Goal: Information Seeking & Learning: Learn about a topic

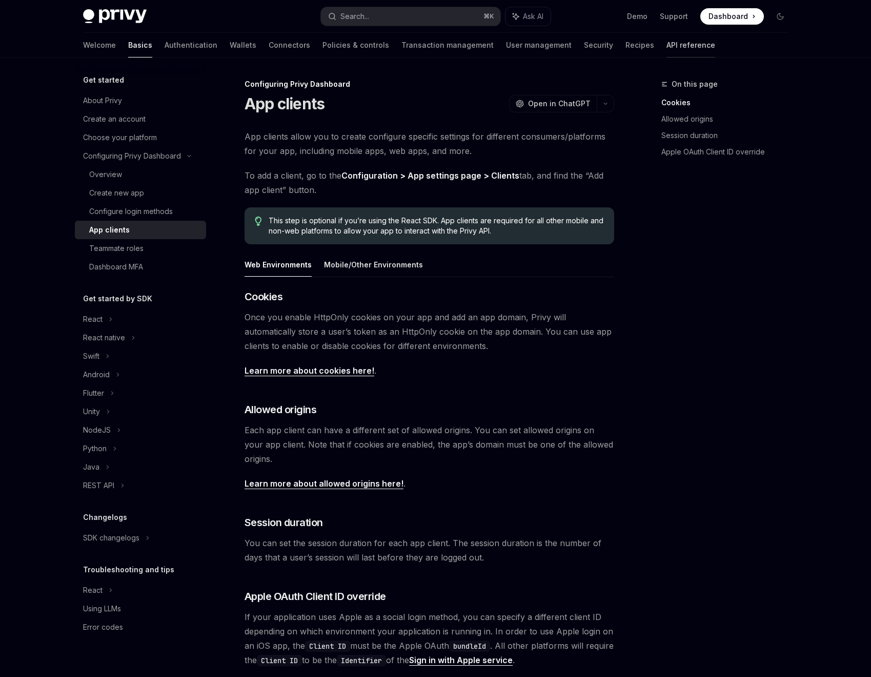
click at [667, 46] on link "API reference" at bounding box center [691, 45] width 49 height 25
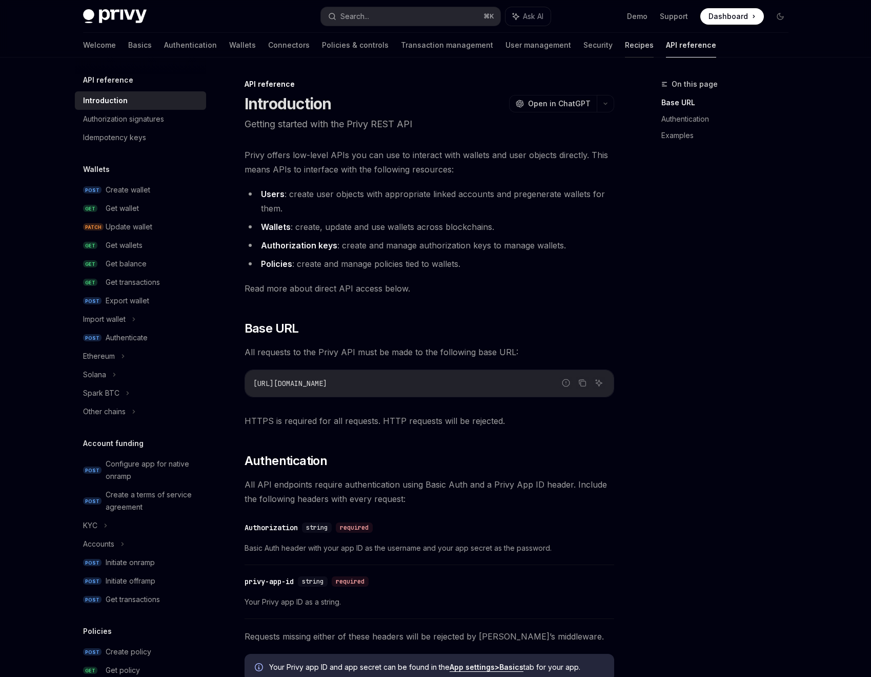
click at [625, 46] on link "Recipes" at bounding box center [639, 45] width 29 height 25
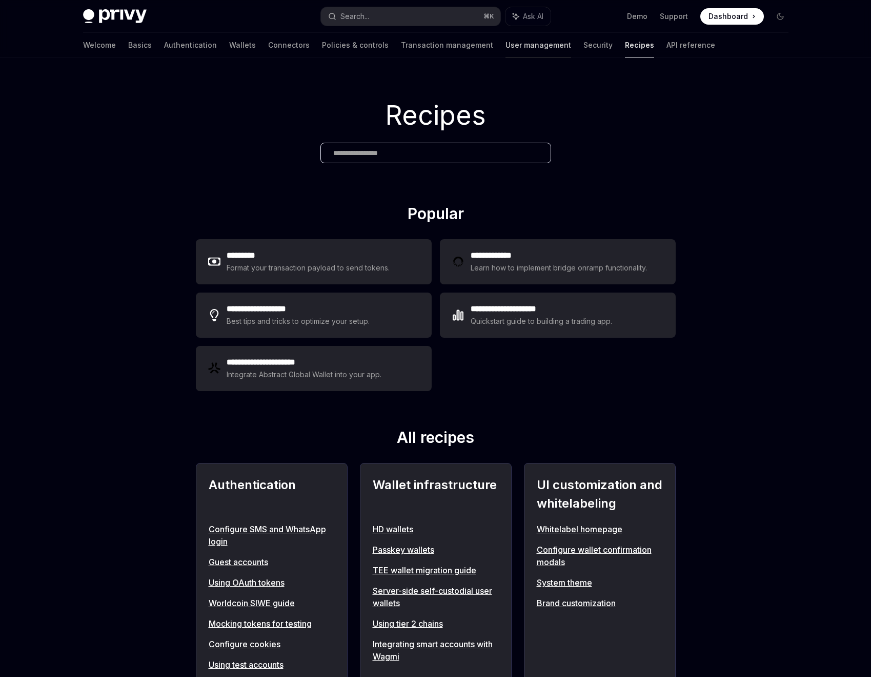
click at [506, 46] on link "User management" at bounding box center [539, 45] width 66 height 25
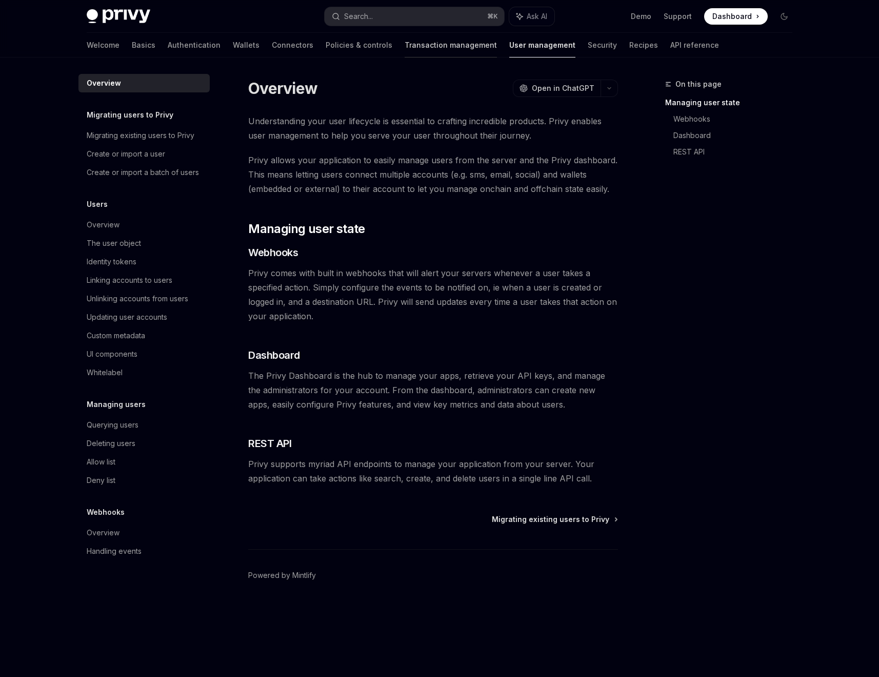
click at [417, 49] on link "Transaction management" at bounding box center [451, 45] width 92 height 25
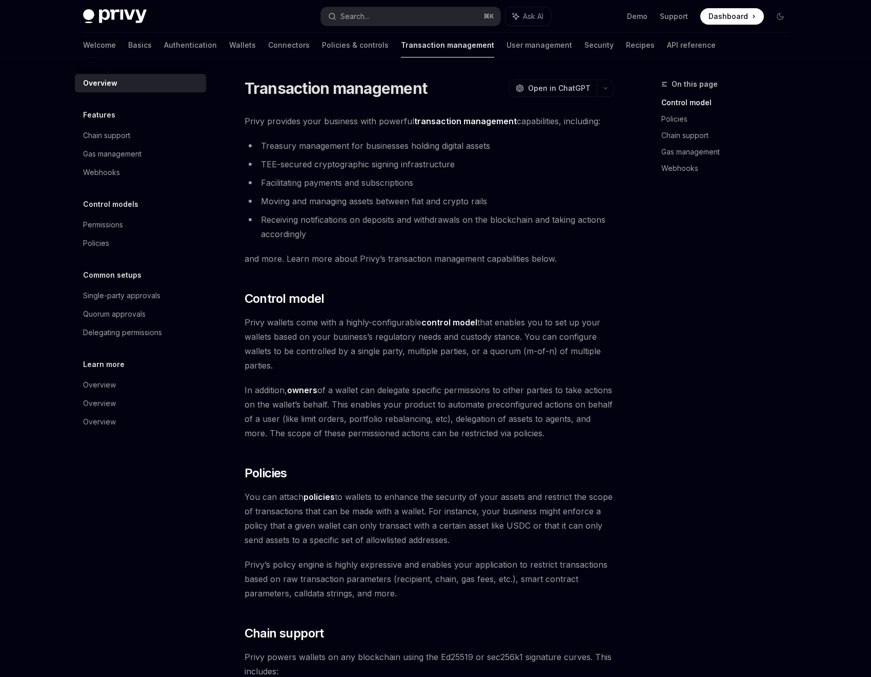
click at [266, 46] on div "Welcome Basics Authentication Wallets Connectors Policies & controls Transactio…" at bounding box center [399, 45] width 633 height 25
click at [268, 45] on link "Connectors" at bounding box center [289, 45] width 42 height 25
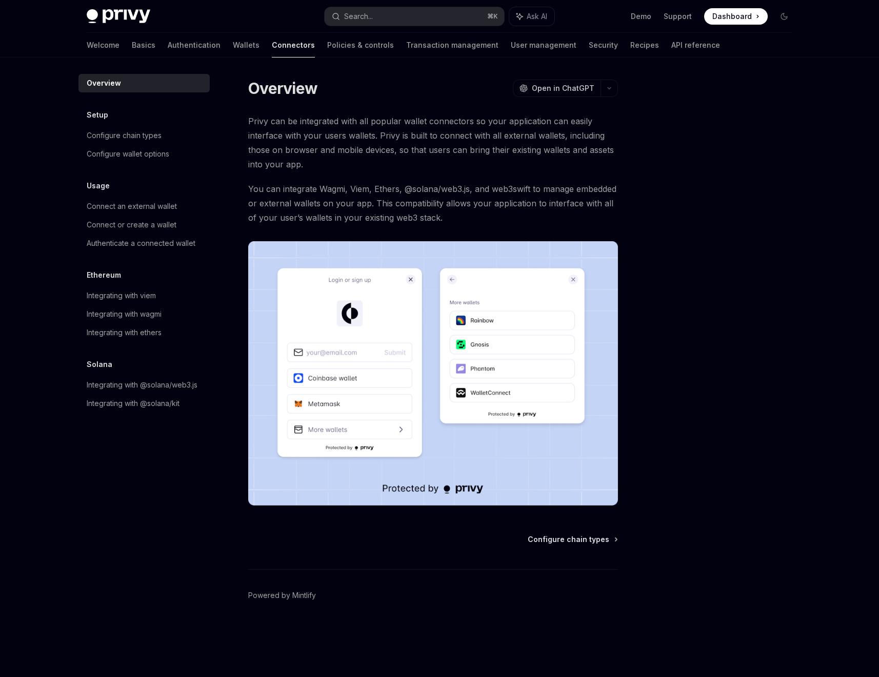
click at [233, 42] on link "Wallets" at bounding box center [246, 45] width 27 height 25
type textarea "*"
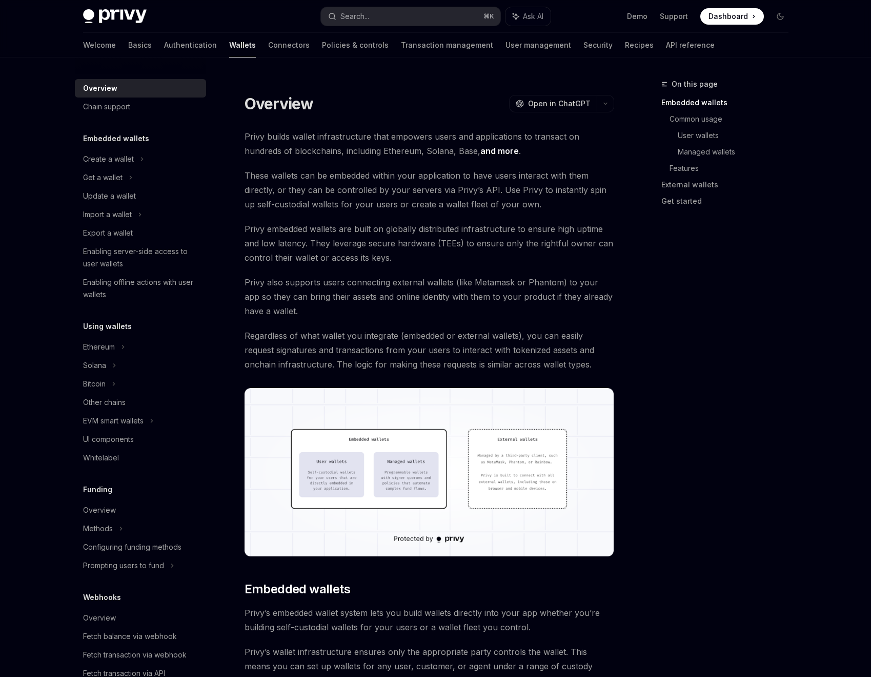
click at [333, 2] on div "Privy Docs home page Search... ⌘ K Ask AI Demo Support Dashboard Dashboard Sear…" at bounding box center [436, 16] width 706 height 33
click at [363, 13] on div "Search..." at bounding box center [355, 16] width 29 height 12
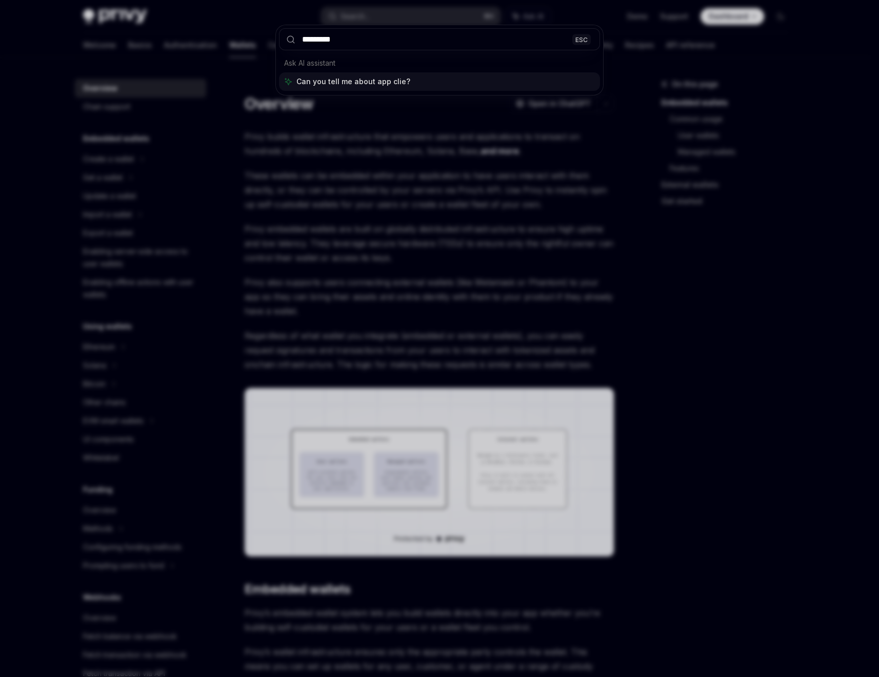
type input "**********"
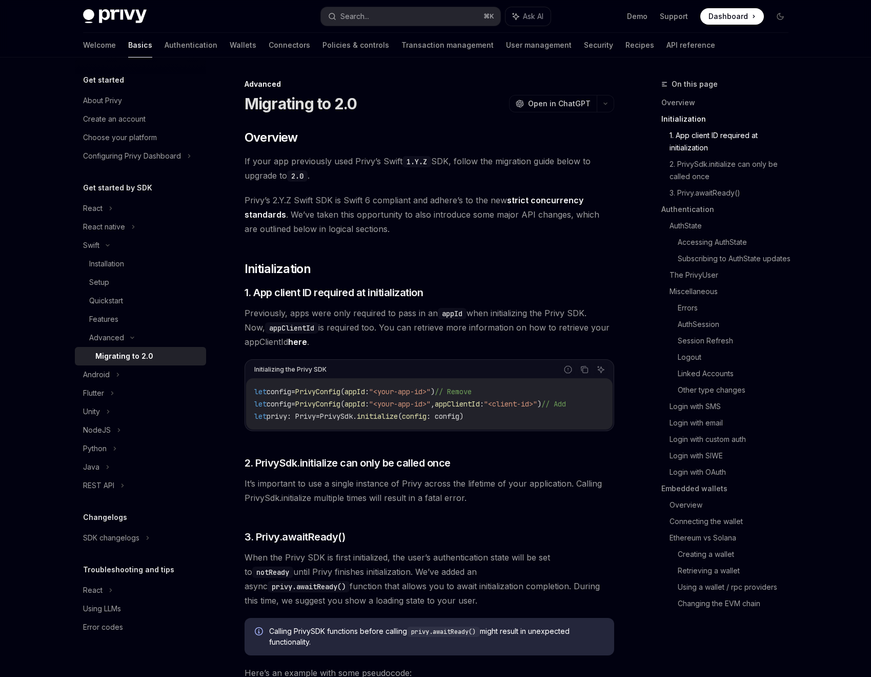
scroll to position [207, 0]
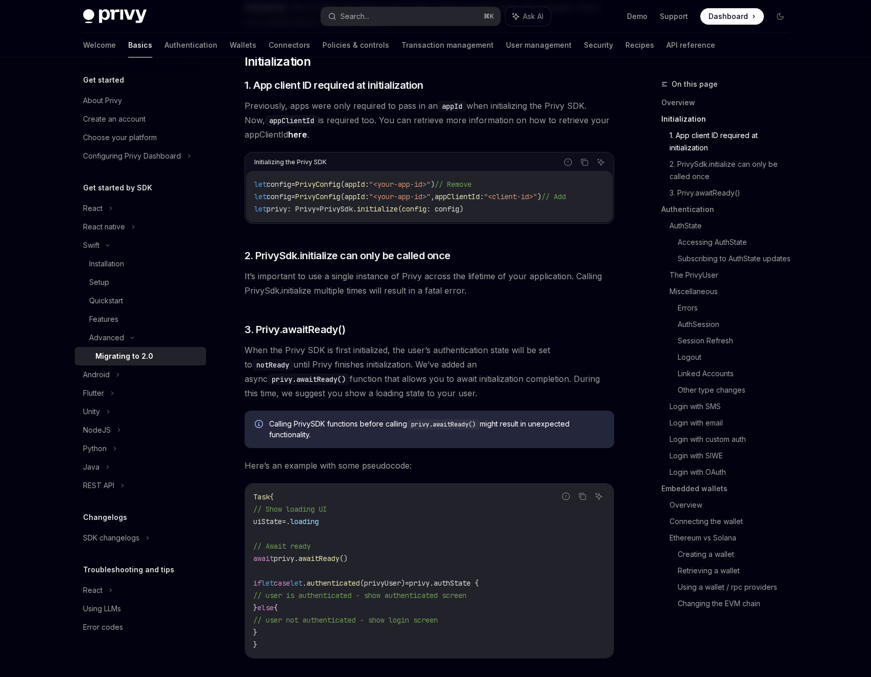
drag, startPoint x: 352, startPoint y: 221, endPoint x: 489, endPoint y: 221, distance: 136.4
click at [489, 221] on div "let config = PrivyConfig ( appId : "<your-app-id>" ) // Remove let config = Pri…" at bounding box center [429, 196] width 367 height 51
drag, startPoint x: 486, startPoint y: 221, endPoint x: 517, endPoint y: 222, distance: 30.3
click at [517, 222] on div "let config = PrivyConfig ( appId : "<your-app-id>" ) // Remove let config = Pri…" at bounding box center [429, 196] width 367 height 51
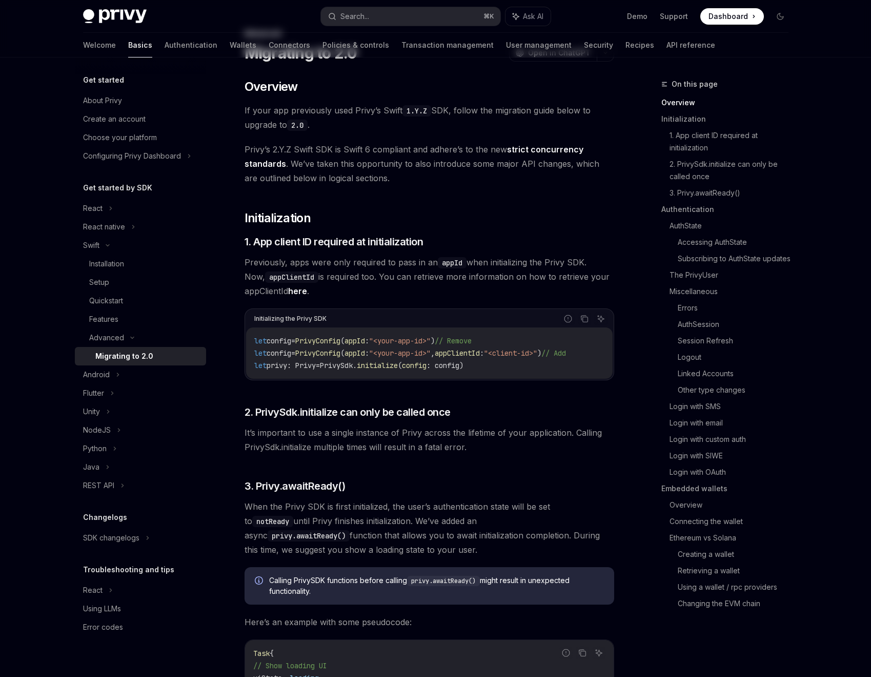
scroll to position [0, 0]
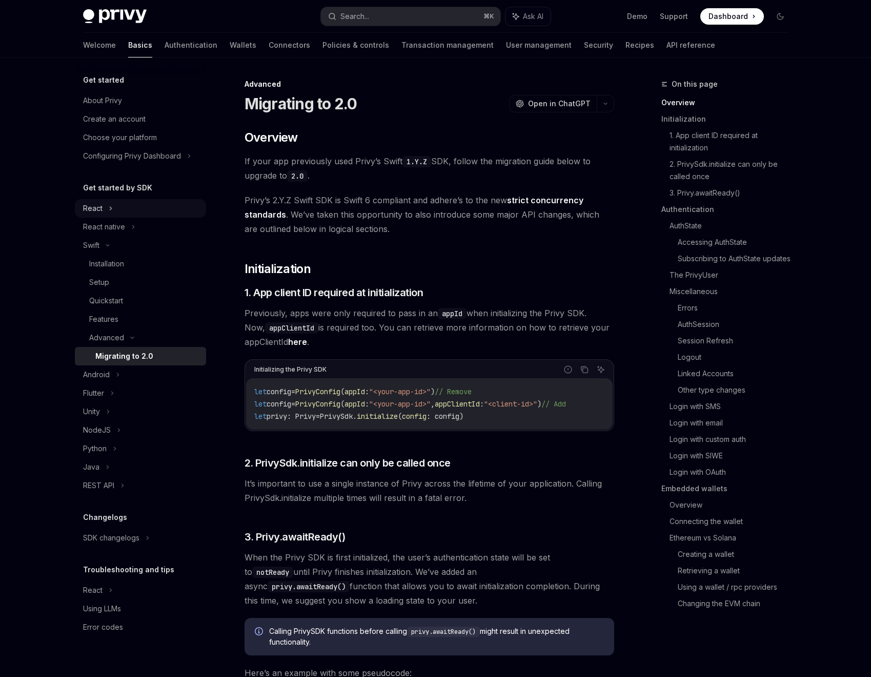
click at [104, 212] on div "React" at bounding box center [140, 208] width 131 height 18
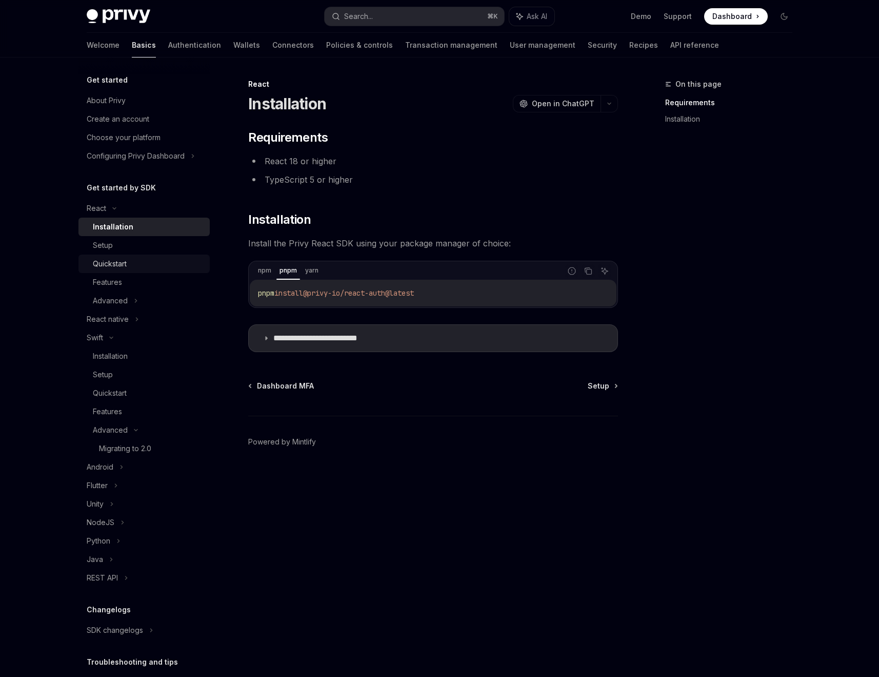
click at [136, 264] on div "Quickstart" at bounding box center [148, 263] width 111 height 12
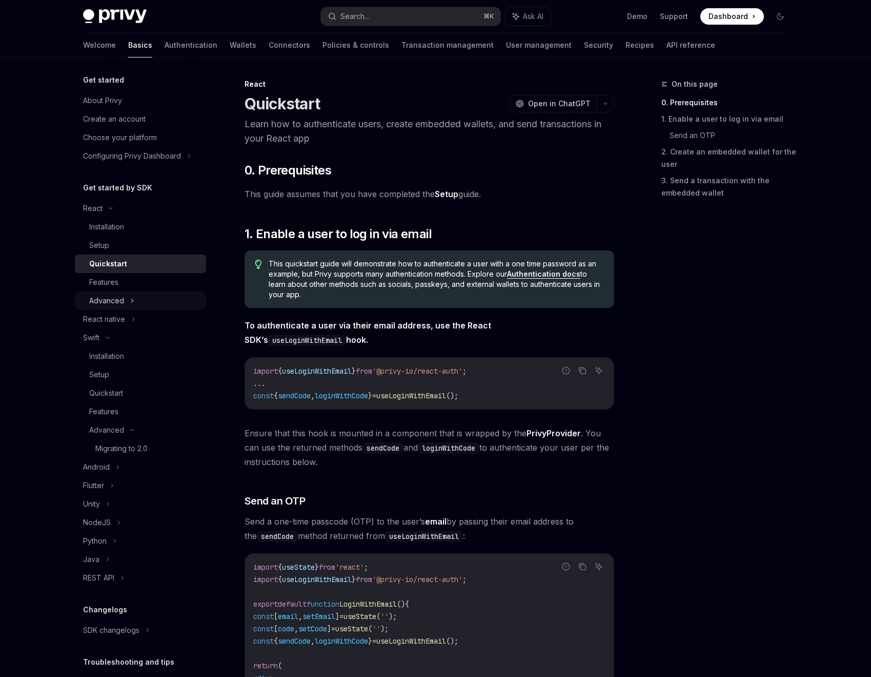
click at [134, 299] on div "Advanced" at bounding box center [140, 300] width 131 height 18
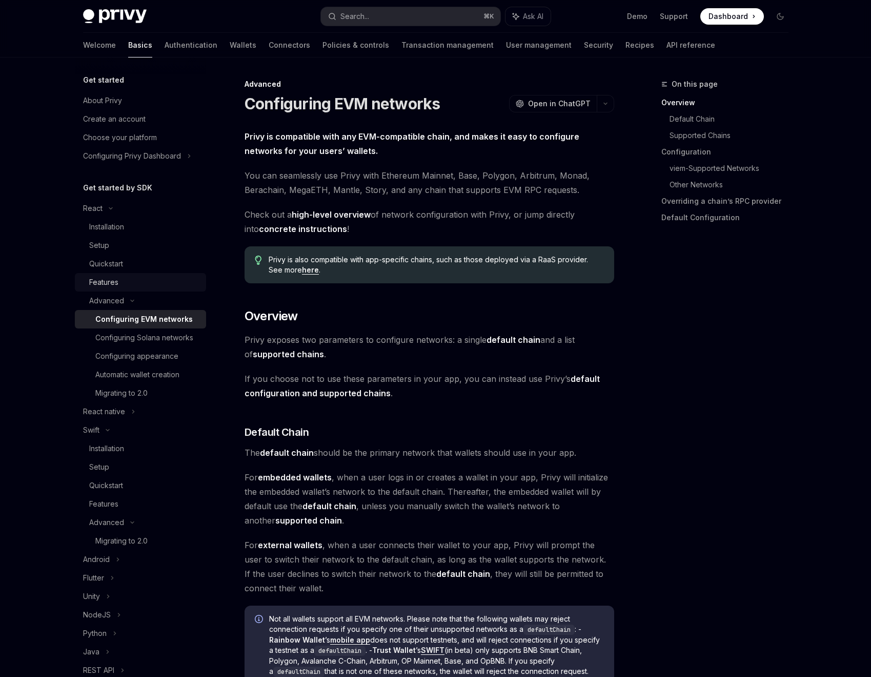
click at [112, 280] on div "Features" at bounding box center [103, 282] width 29 height 12
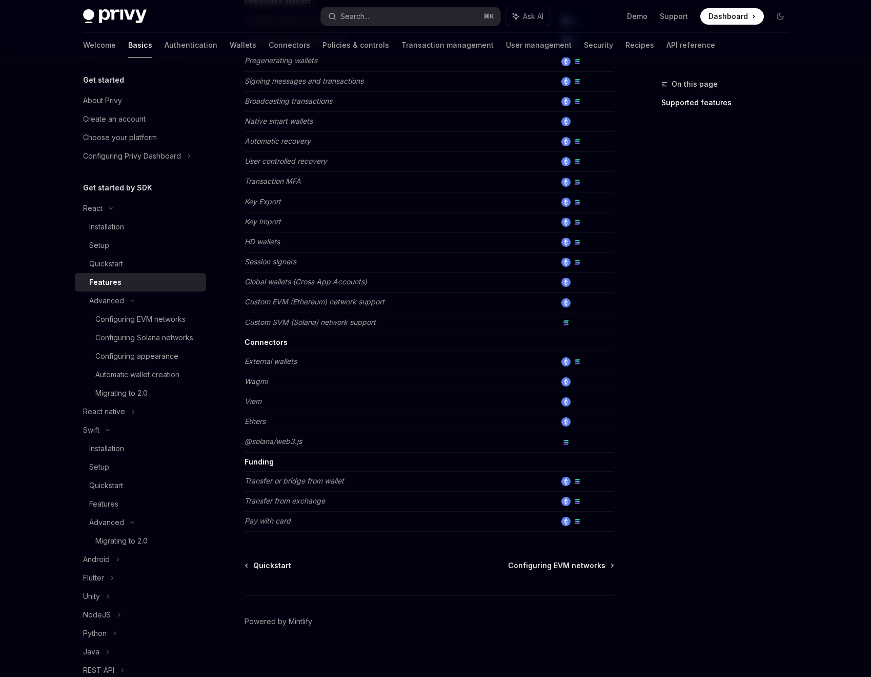
scroll to position [412, 0]
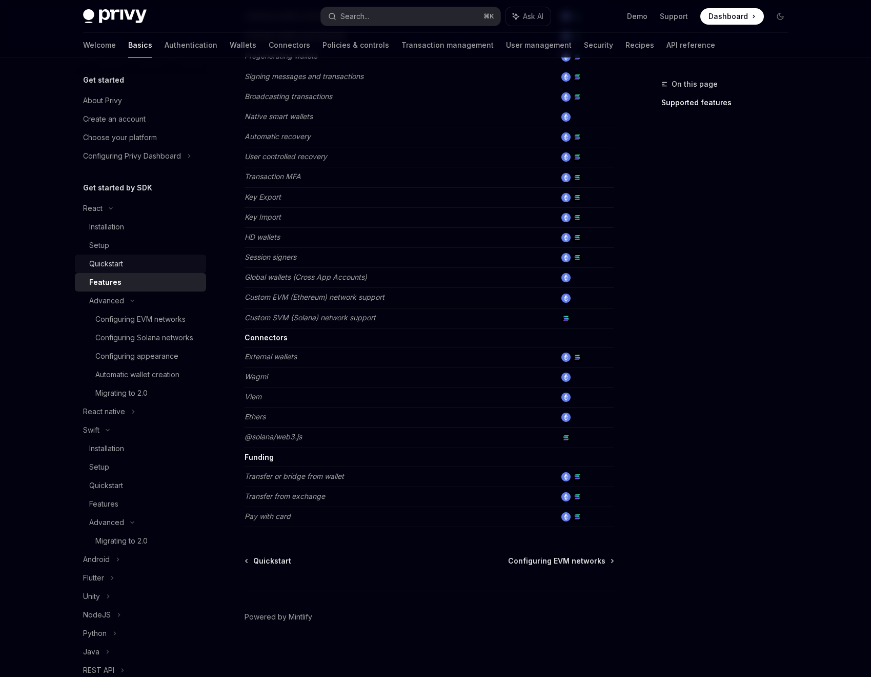
click at [130, 266] on div "Quickstart" at bounding box center [144, 263] width 111 height 12
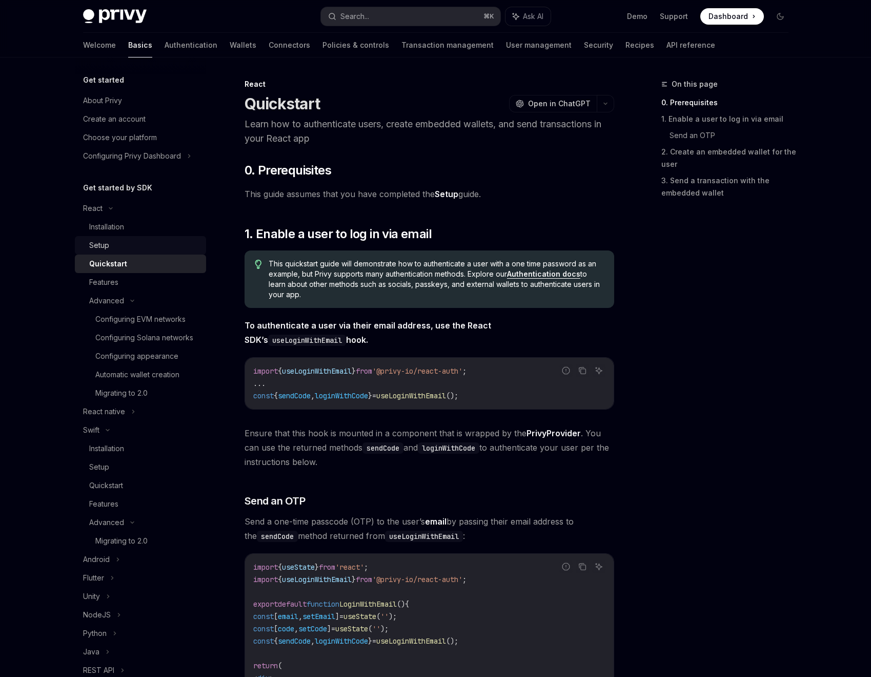
click at [124, 248] on div "Setup" at bounding box center [144, 245] width 111 height 12
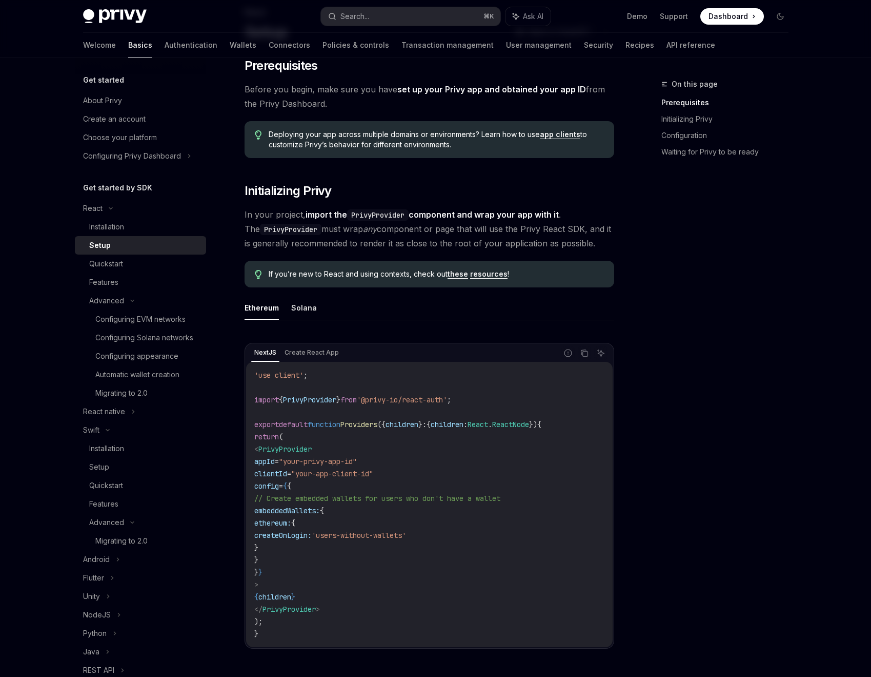
scroll to position [73, 0]
click at [174, 381] on div "Automatic wallet creation" at bounding box center [137, 374] width 84 height 12
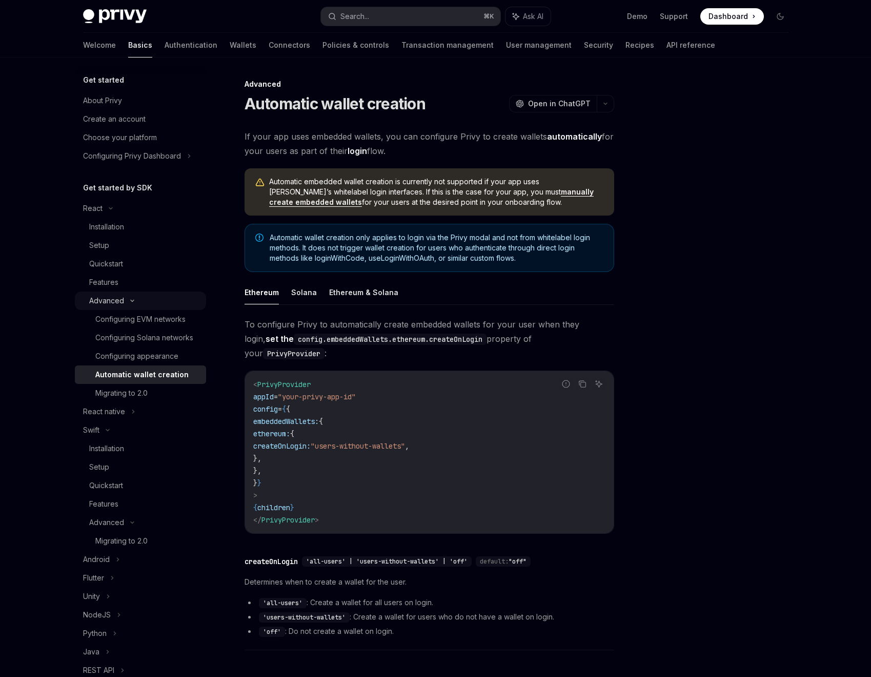
scroll to position [177, 0]
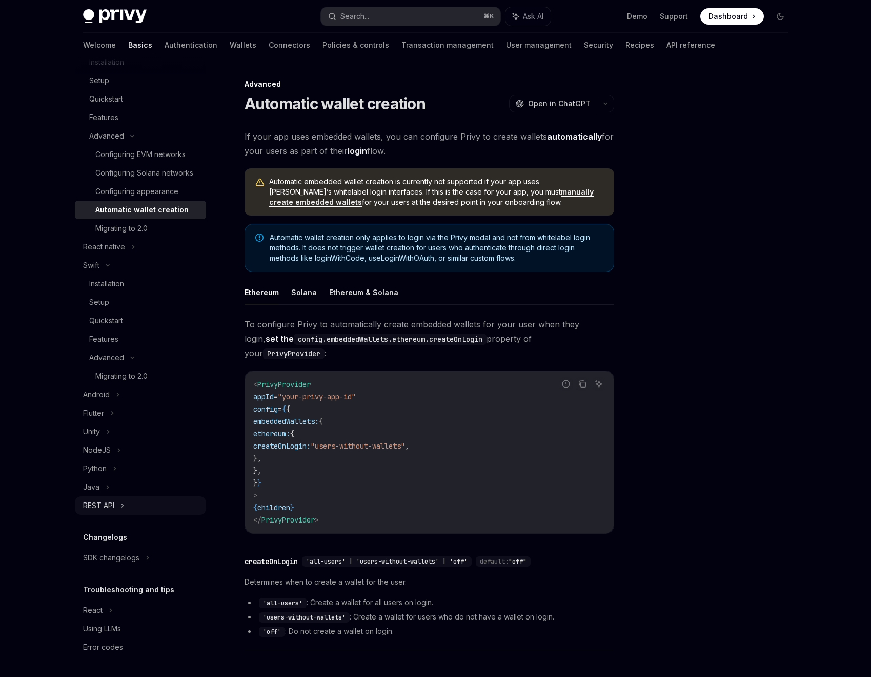
click at [109, 507] on div "REST API" at bounding box center [98, 505] width 31 height 12
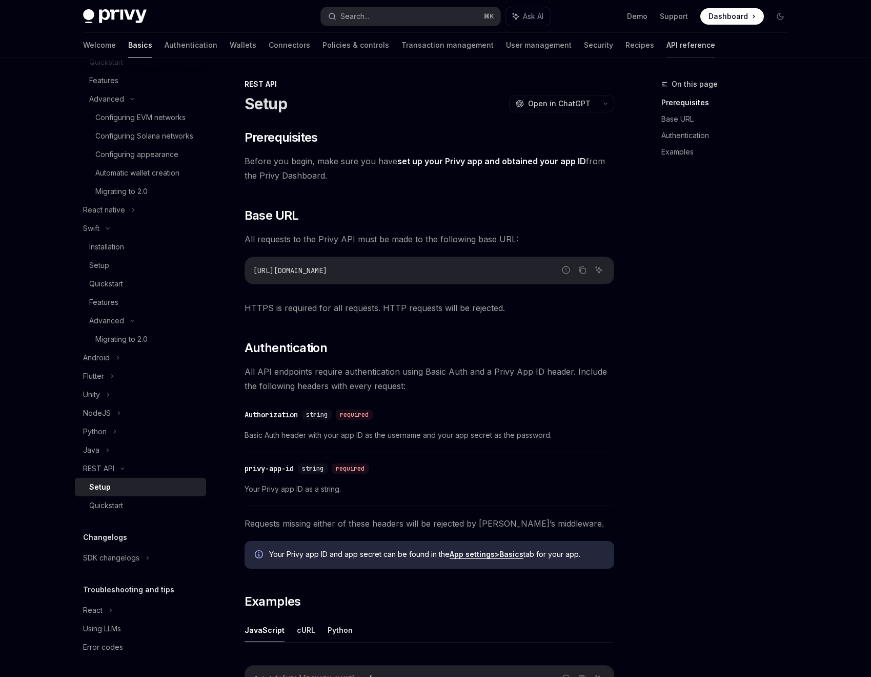
click at [667, 46] on link "API reference" at bounding box center [691, 45] width 49 height 25
type textarea "*"
